Goal: Check status: Check status

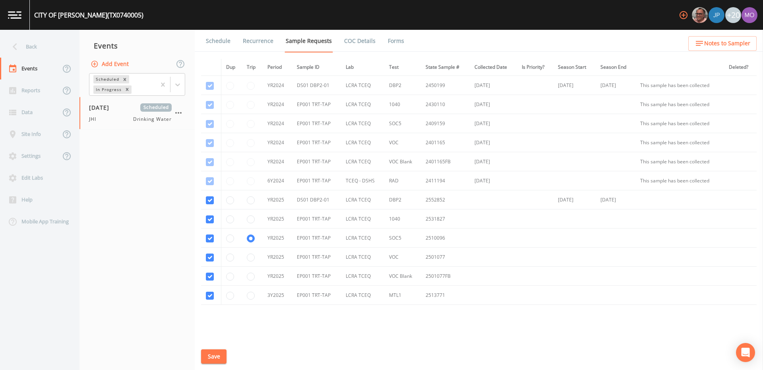
click at [34, 45] on div "Back" at bounding box center [36, 47] width 72 height 22
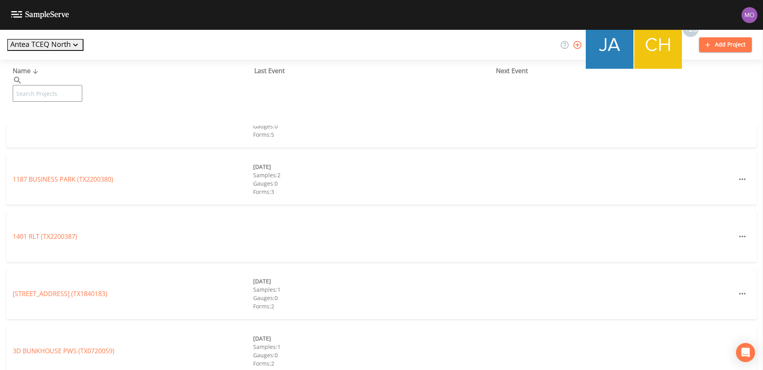
click at [50, 85] on input "text" at bounding box center [48, 93] width 70 height 17
paste input "TX1110001"
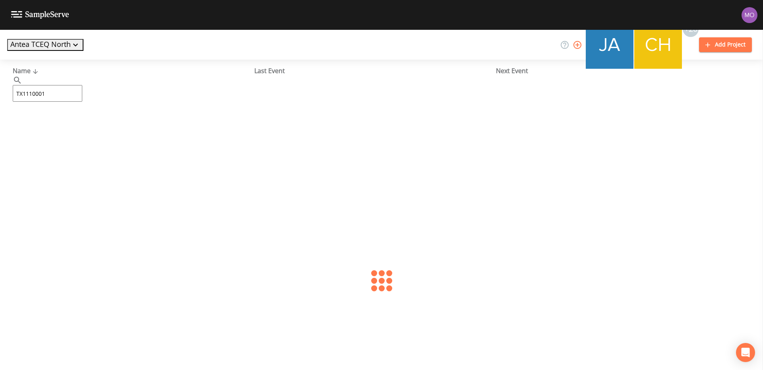
type input "TX1110001"
click at [68, 120] on link "CITY OF [GEOGRAPHIC_DATA] (TX1110001)" at bounding box center [75, 122] width 125 height 9
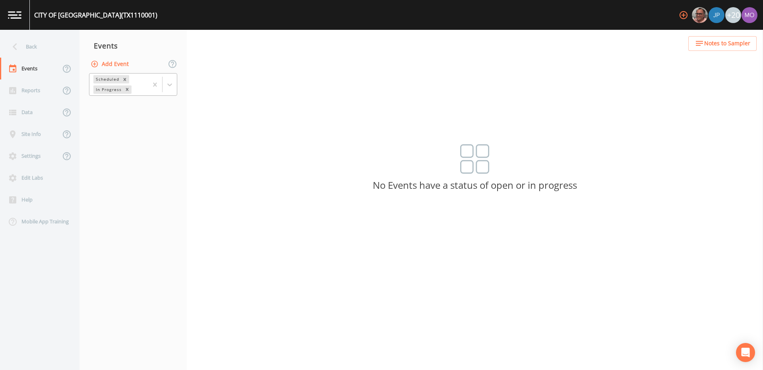
click at [106, 84] on div "Scheduled In Progress" at bounding box center [118, 85] width 58 height 22
click at [107, 100] on div "Completed" at bounding box center [133, 96] width 88 height 7
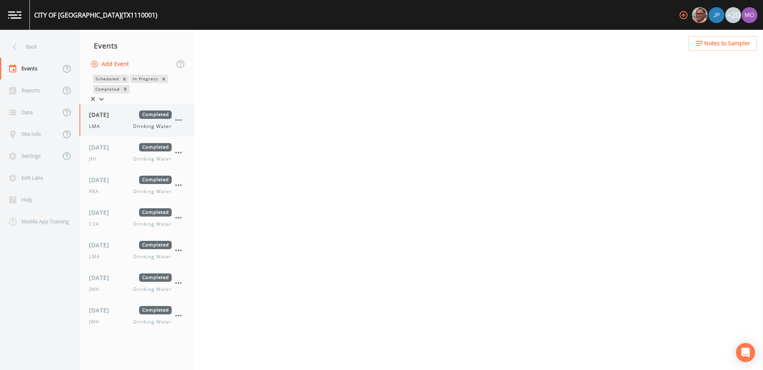
click at [107, 111] on div "[DATE] Completed LMA Drinking Water" at bounding box center [136, 120] width 115 height 32
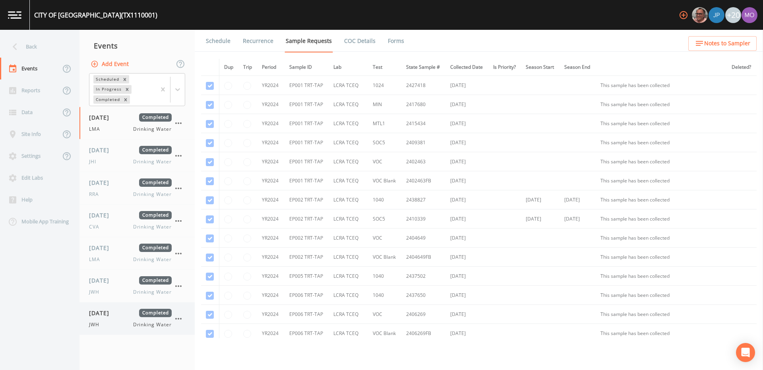
click at [105, 309] on span "[DATE]" at bounding box center [102, 313] width 26 height 8
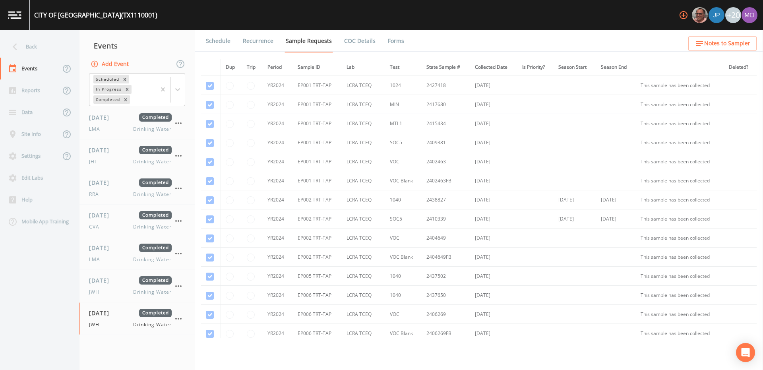
click at [387, 41] on link "Forms" at bounding box center [396, 41] width 19 height 22
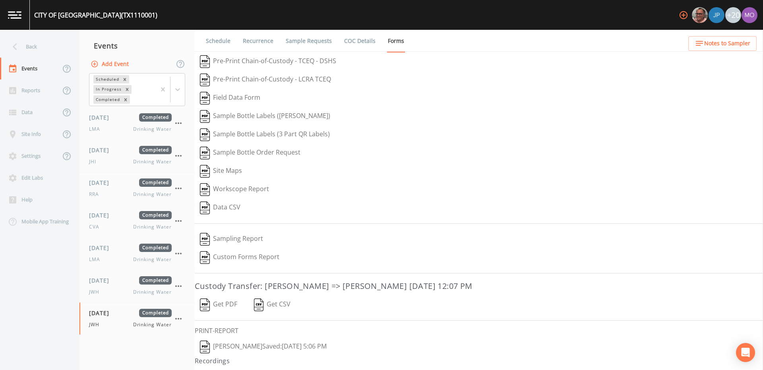
scroll to position [13, 0]
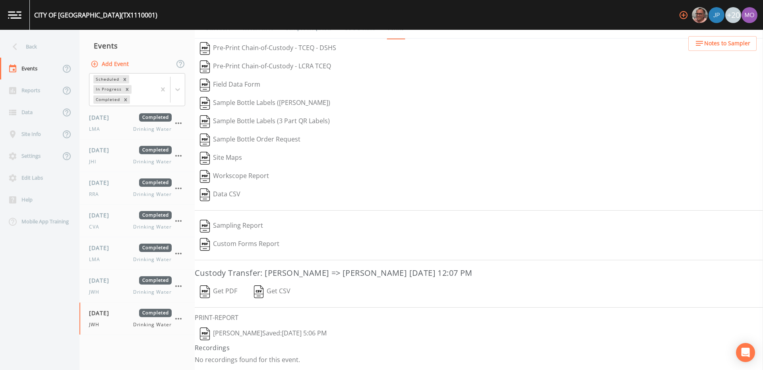
click at [250, 331] on button "[PERSON_NAME]  Saved: [DATE] 5:06 PM" at bounding box center [263, 334] width 137 height 18
click at [114, 285] on div "[DATE] Completed JWH Drinking Water" at bounding box center [130, 285] width 83 height 19
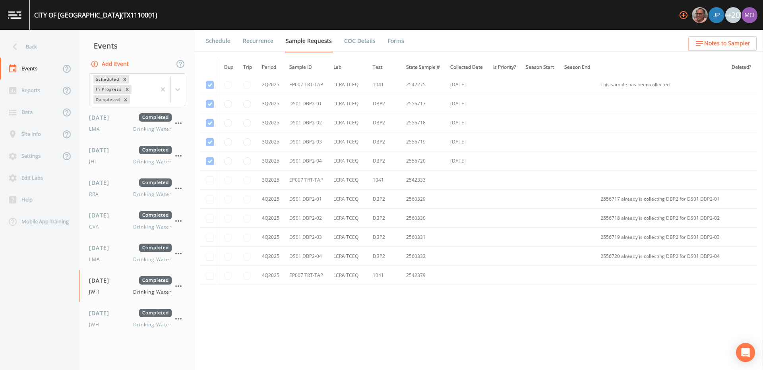
scroll to position [2797, 0]
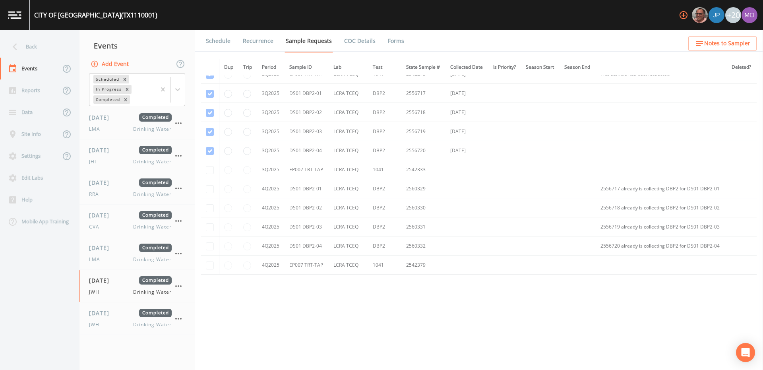
click at [392, 39] on link "Forms" at bounding box center [396, 41] width 19 height 22
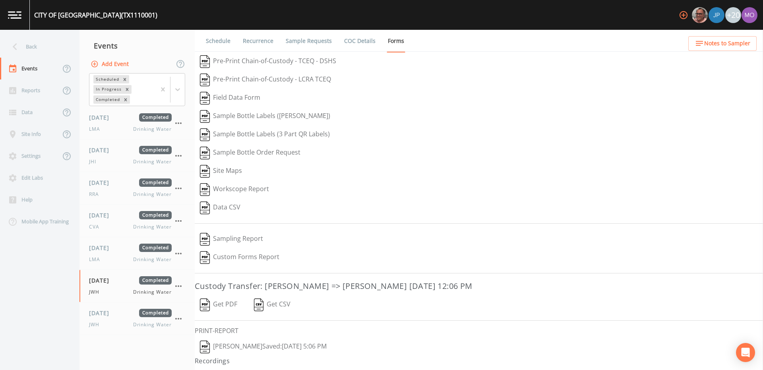
click at [228, 342] on button "[PERSON_NAME]  Saved: [DATE] 5:06 PM" at bounding box center [263, 347] width 137 height 18
